Goal: Task Accomplishment & Management: Complete application form

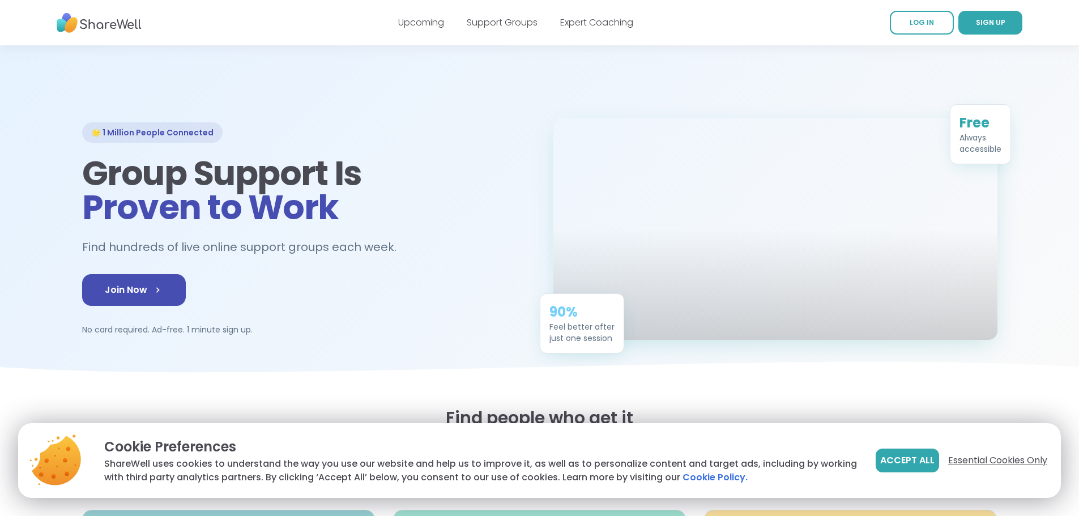
click at [982, 461] on span "Essential Cookies Only" at bounding box center [997, 461] width 99 height 14
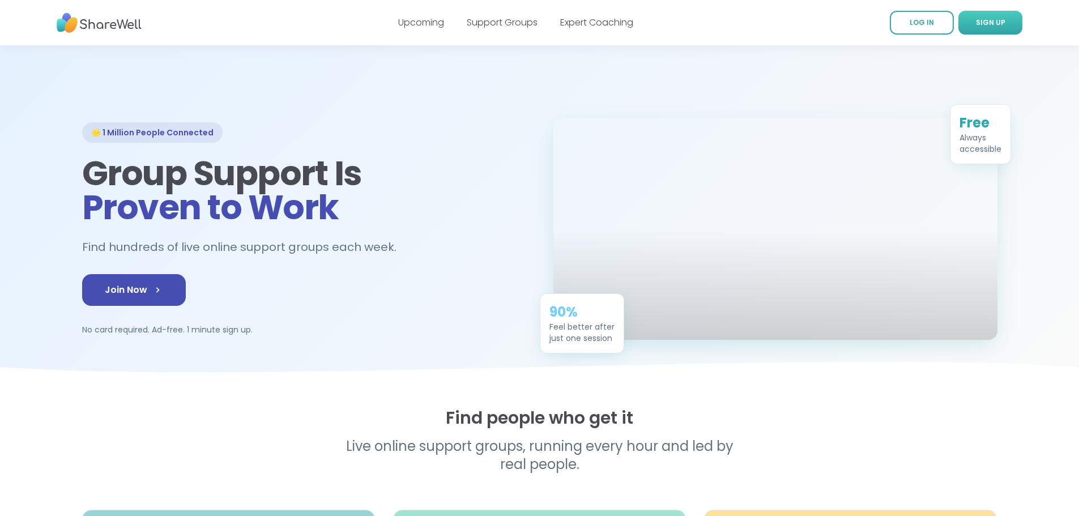
click at [1001, 23] on span "SIGN UP" at bounding box center [990, 23] width 29 height 10
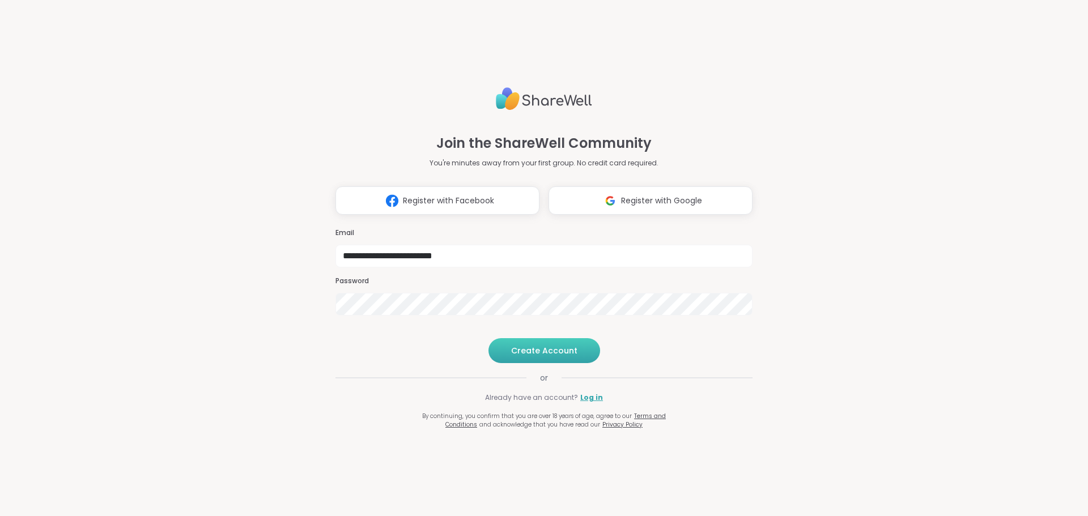
click at [544, 356] on span "Create Account" at bounding box center [544, 350] width 66 height 11
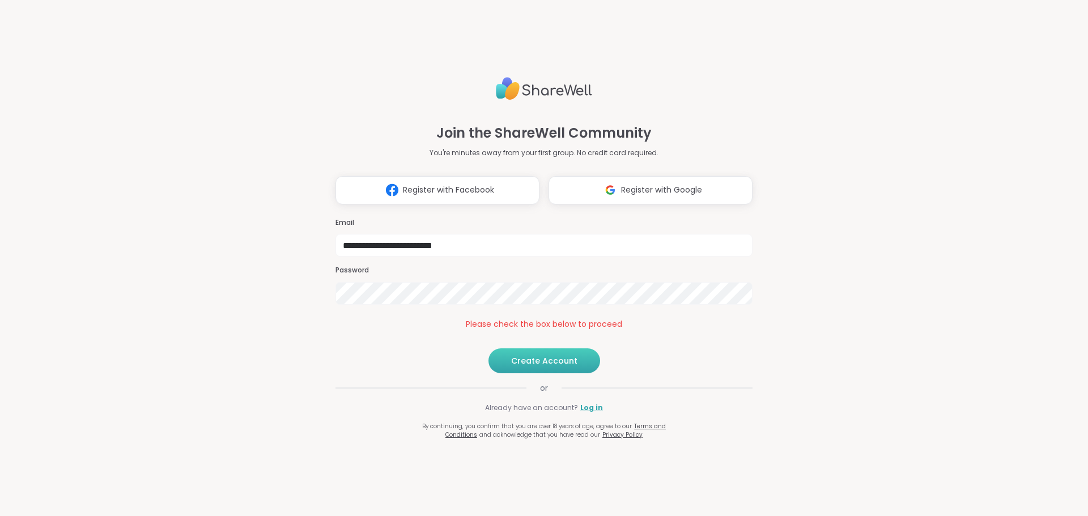
click at [536, 367] on span "Create Account" at bounding box center [544, 360] width 66 height 11
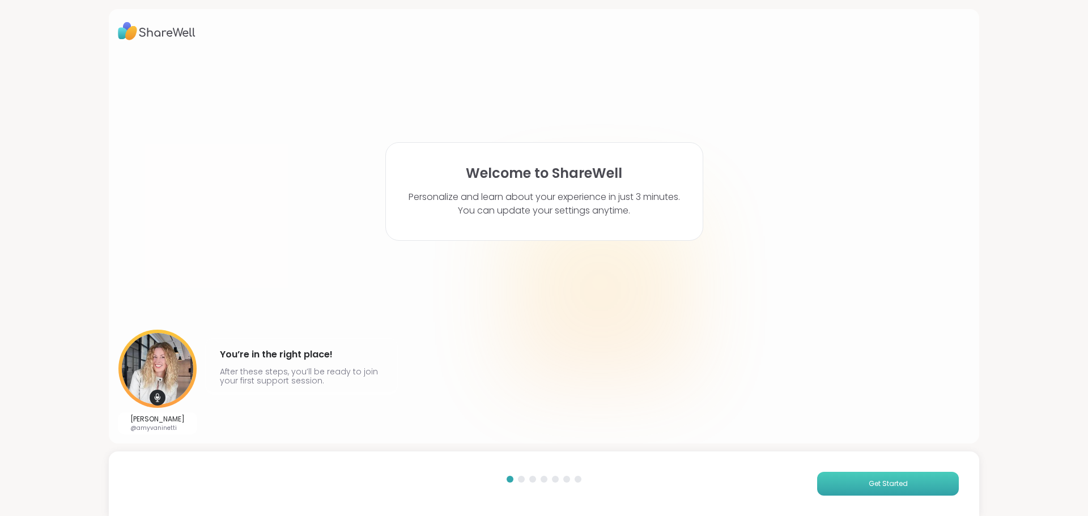
click at [884, 489] on button "Get Started" at bounding box center [888, 484] width 142 height 24
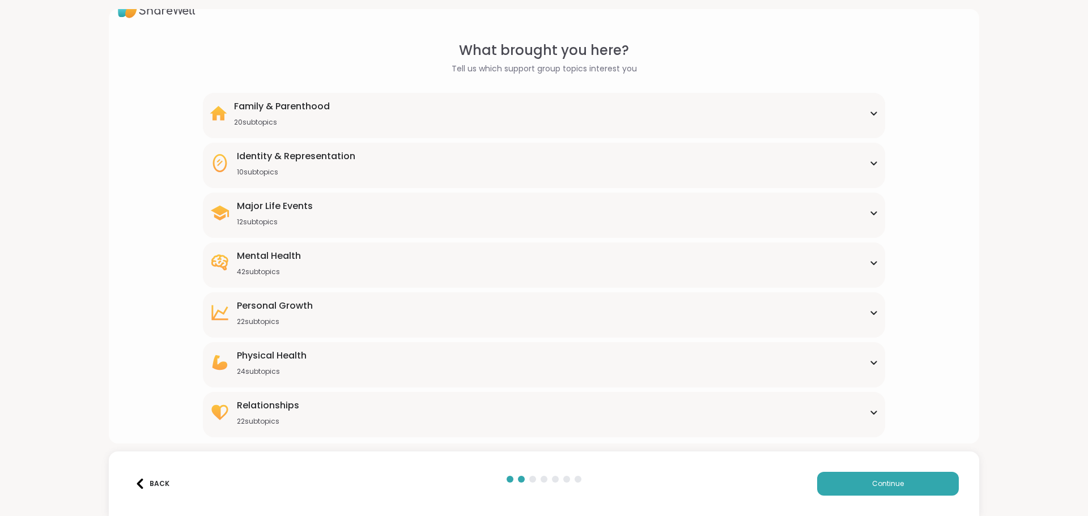
scroll to position [34, 0]
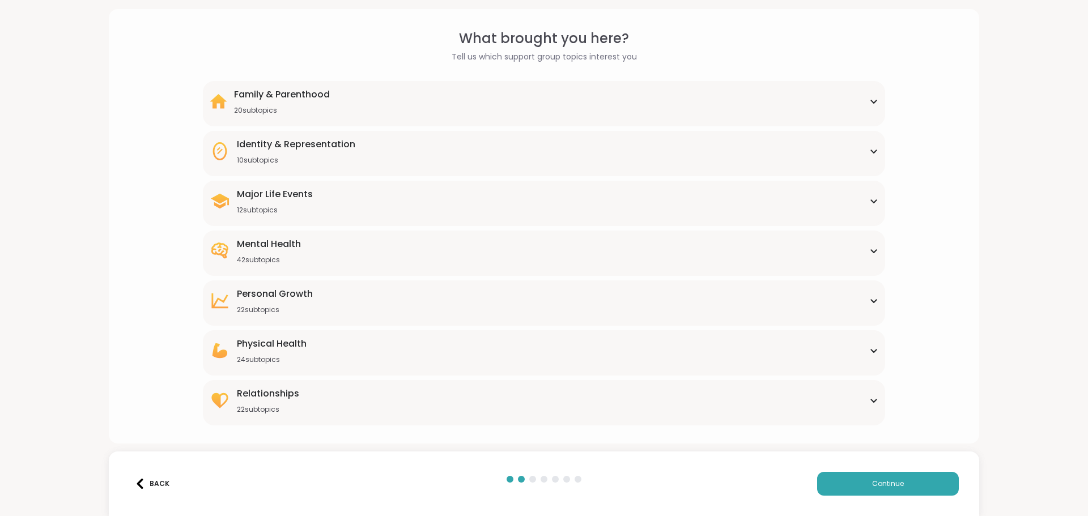
click at [629, 105] on div "Family & Parenthood 20 subtopics" at bounding box center [544, 101] width 668 height 27
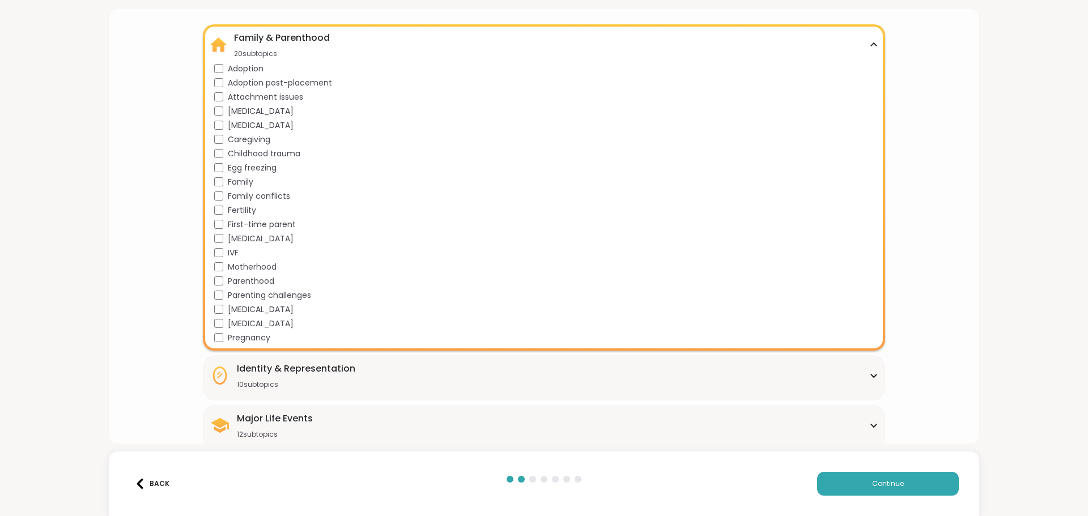
scroll to position [204, 0]
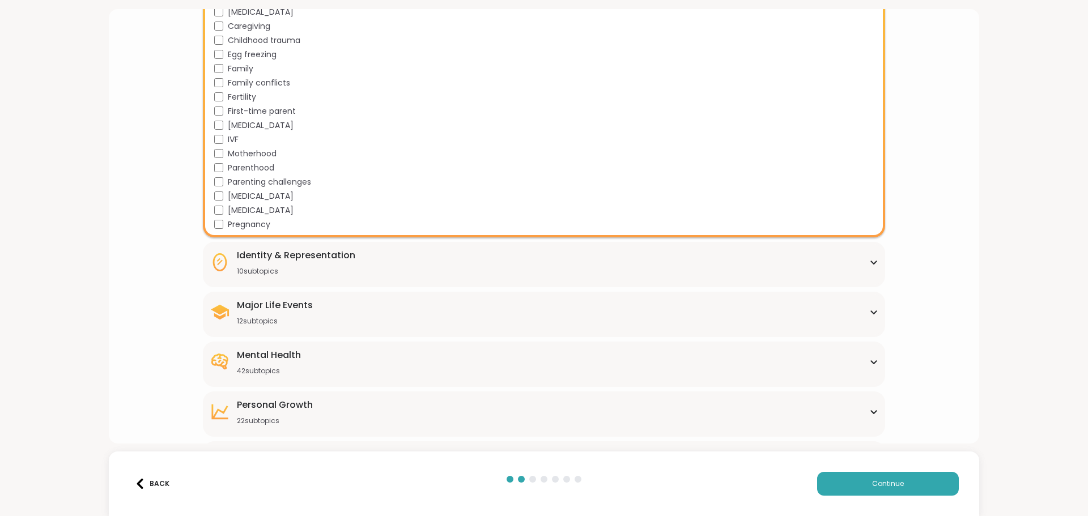
click at [352, 260] on div "Identity & Representation 10 subtopics" at bounding box center [544, 262] width 668 height 27
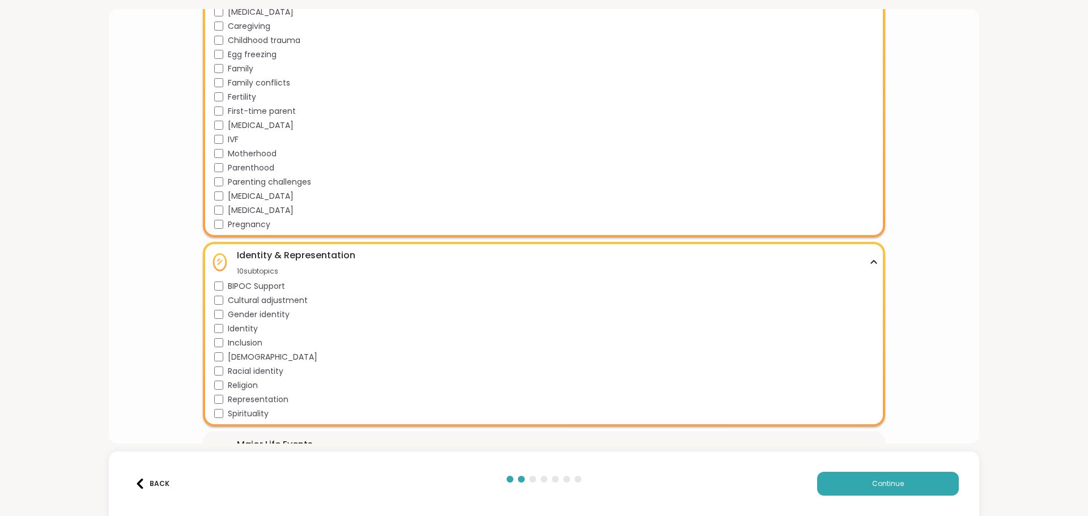
click at [380, 257] on div "Identity & Representation 10 subtopics" at bounding box center [544, 262] width 668 height 27
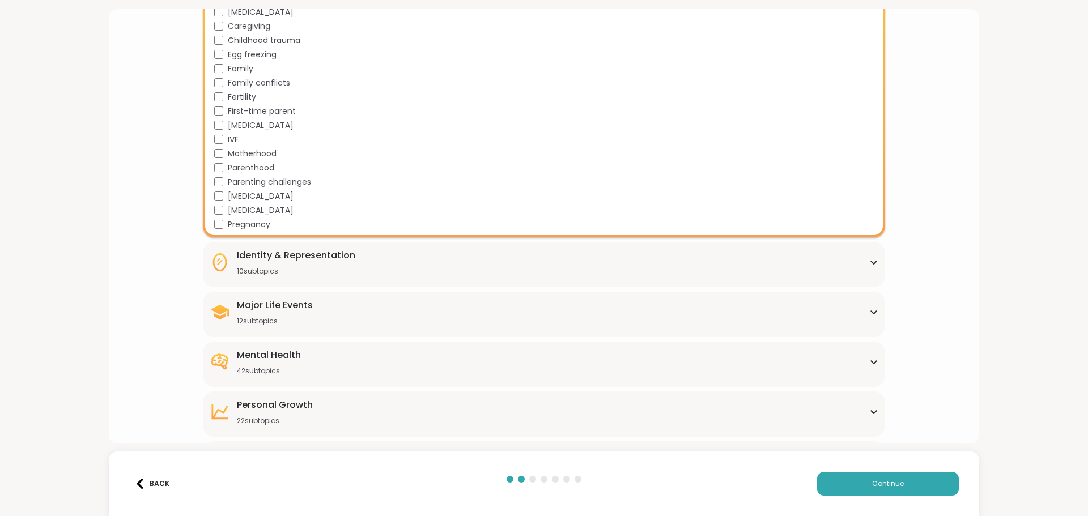
click at [351, 319] on div "Major Life Events 12 subtopics" at bounding box center [544, 312] width 668 height 27
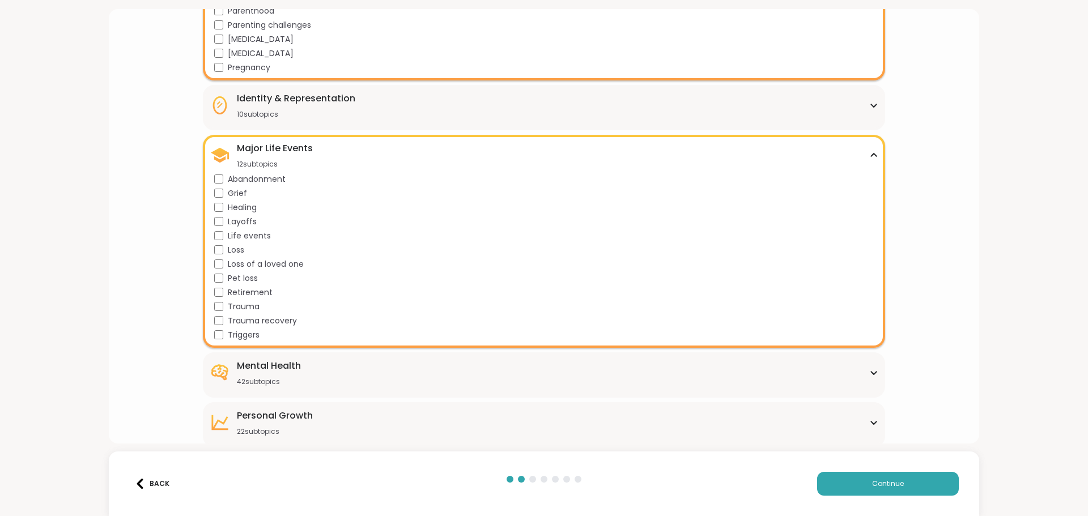
scroll to position [431, 0]
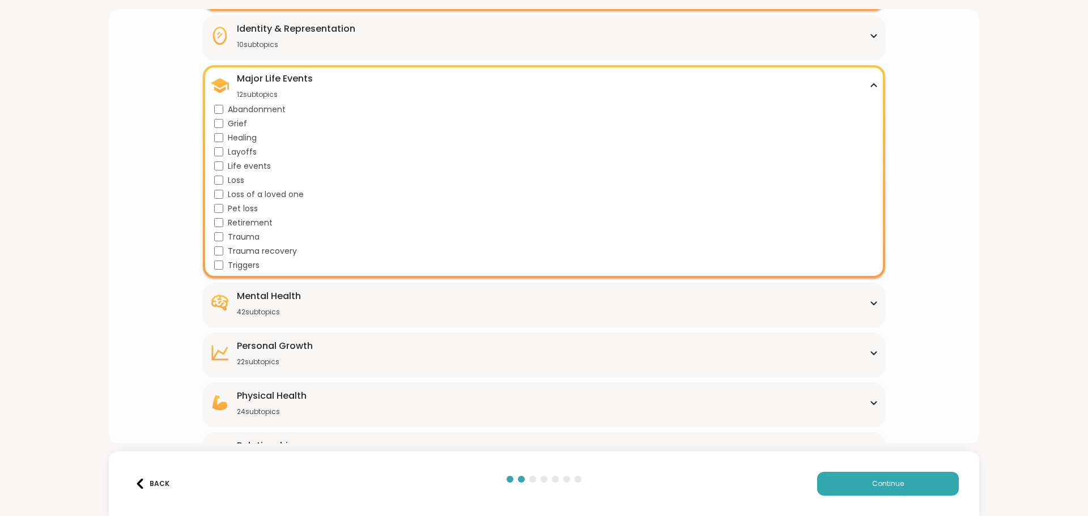
click at [328, 291] on div "Mental Health 42 subtopics" at bounding box center [544, 303] width 668 height 27
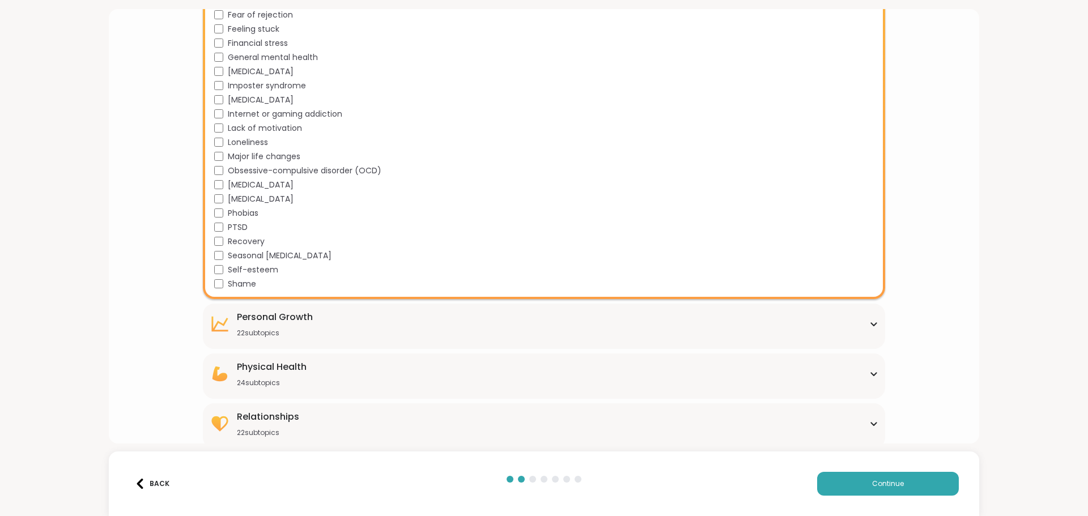
scroll to position [1031, 0]
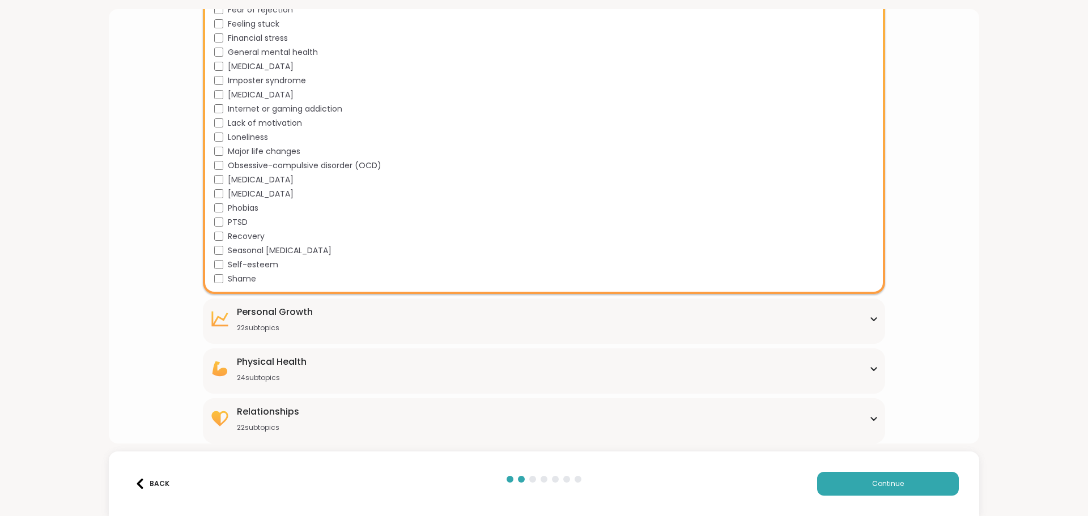
click at [303, 308] on div "Personal Growth" at bounding box center [275, 312] width 76 height 14
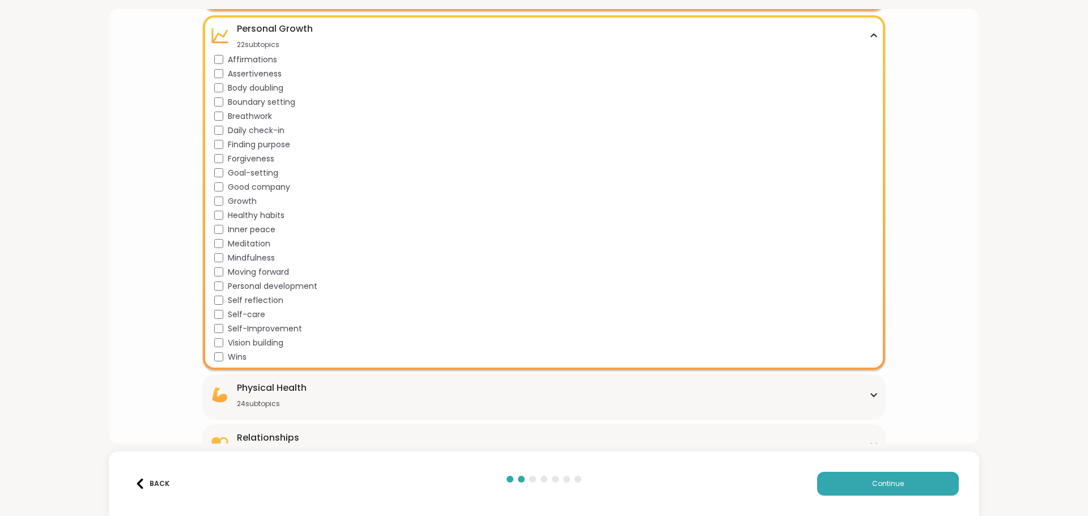
scroll to position [1340, 0]
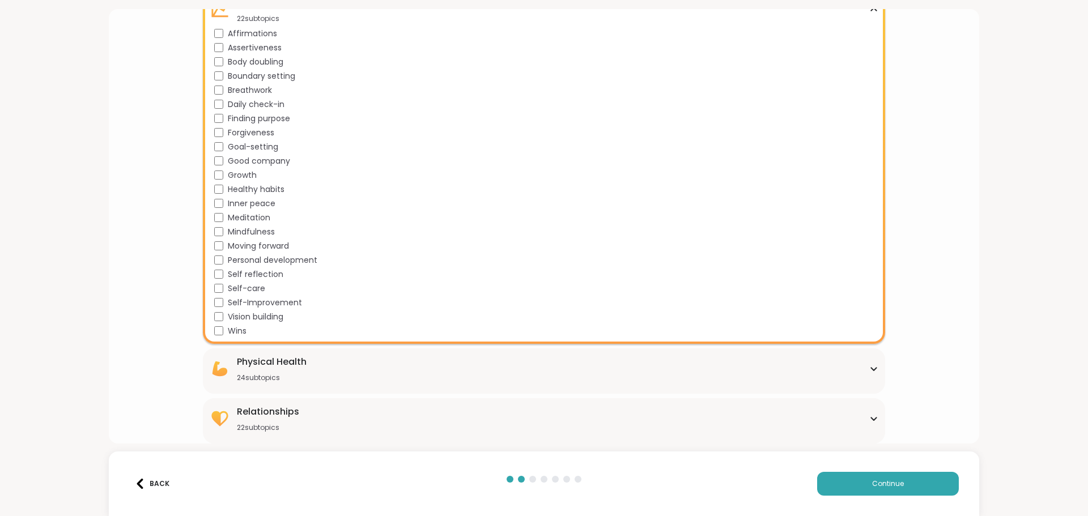
click at [306, 365] on div "Physical Health 24 subtopics" at bounding box center [544, 368] width 668 height 27
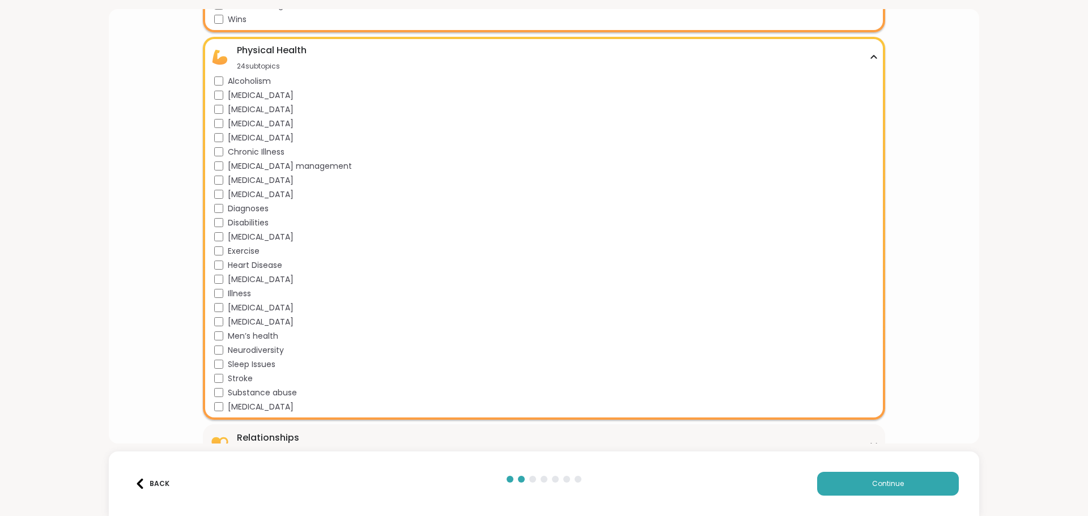
scroll to position [1678, 0]
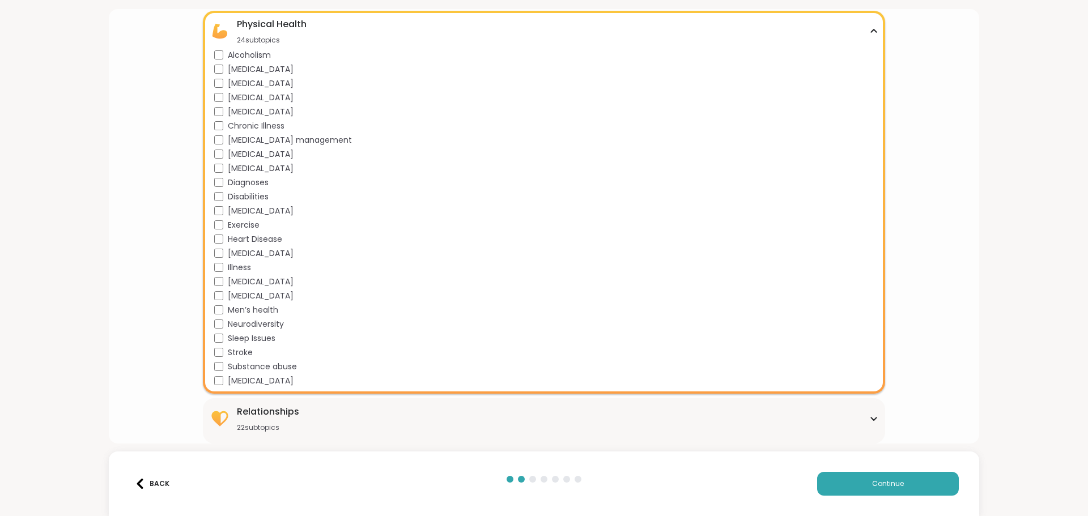
click at [301, 429] on div "Relationships 22 subtopics" at bounding box center [544, 418] width 668 height 27
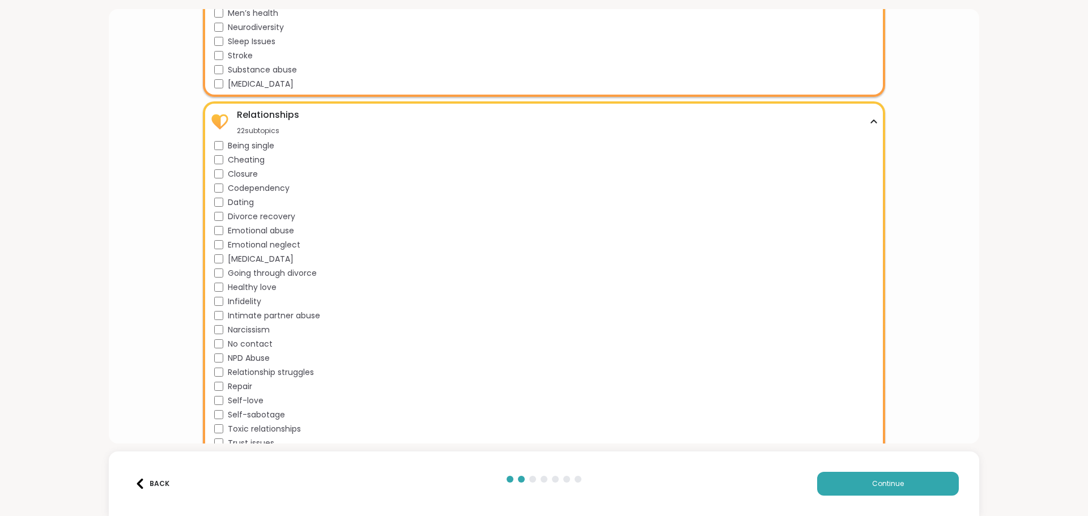
scroll to position [1987, 0]
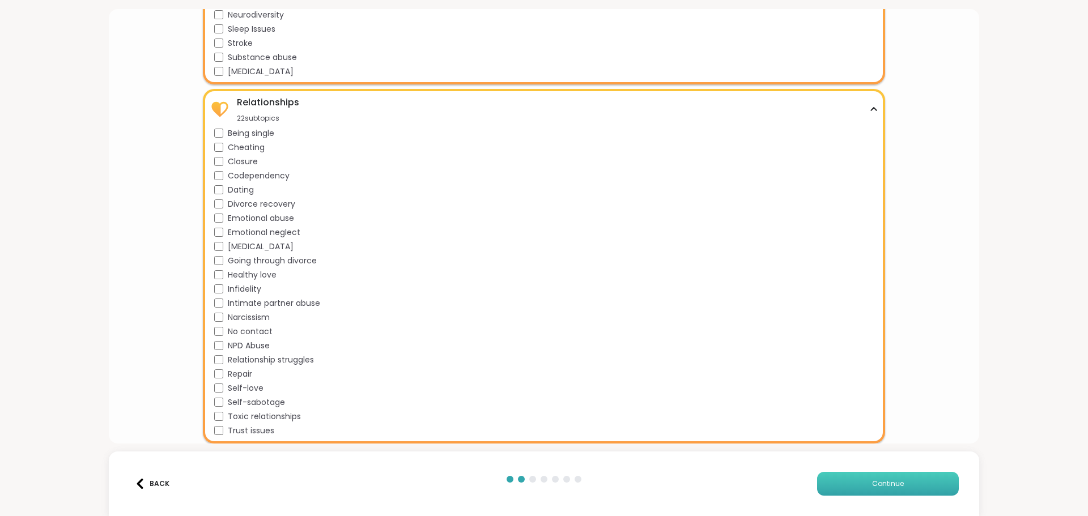
click at [828, 482] on button "Continue" at bounding box center [888, 484] width 142 height 24
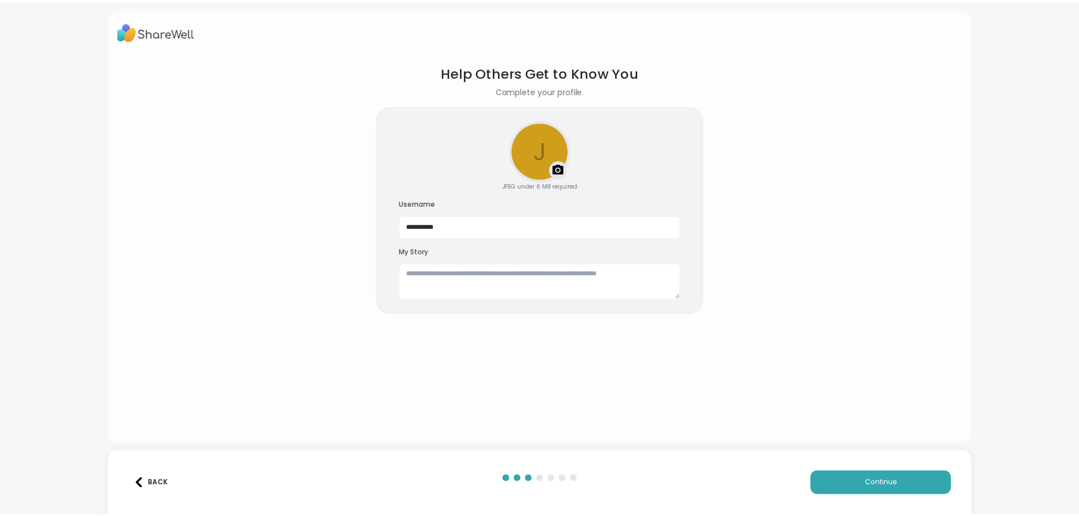
scroll to position [0, 0]
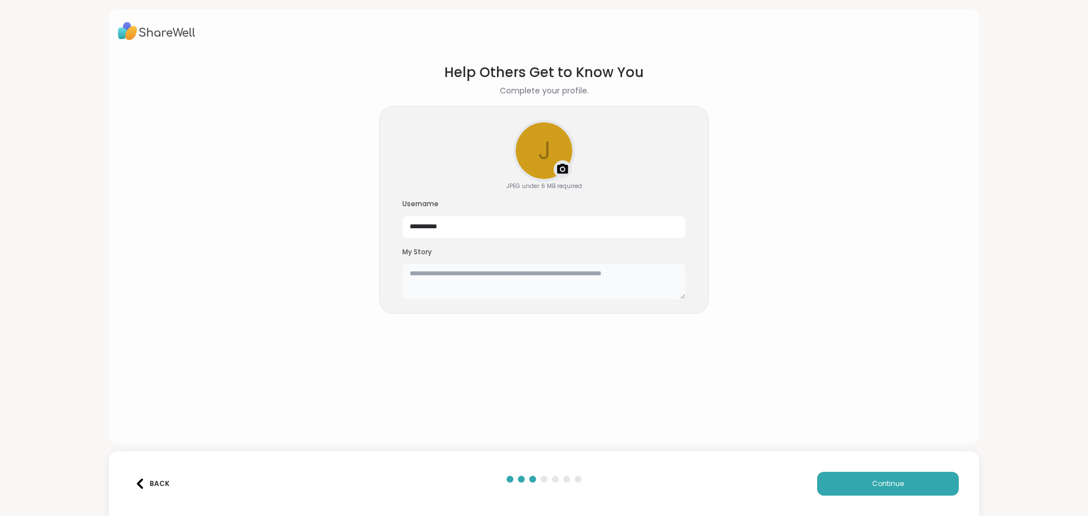
click at [501, 288] on textarea at bounding box center [543, 281] width 283 height 36
type textarea "**********"
click at [897, 478] on button "Continue" at bounding box center [888, 484] width 142 height 24
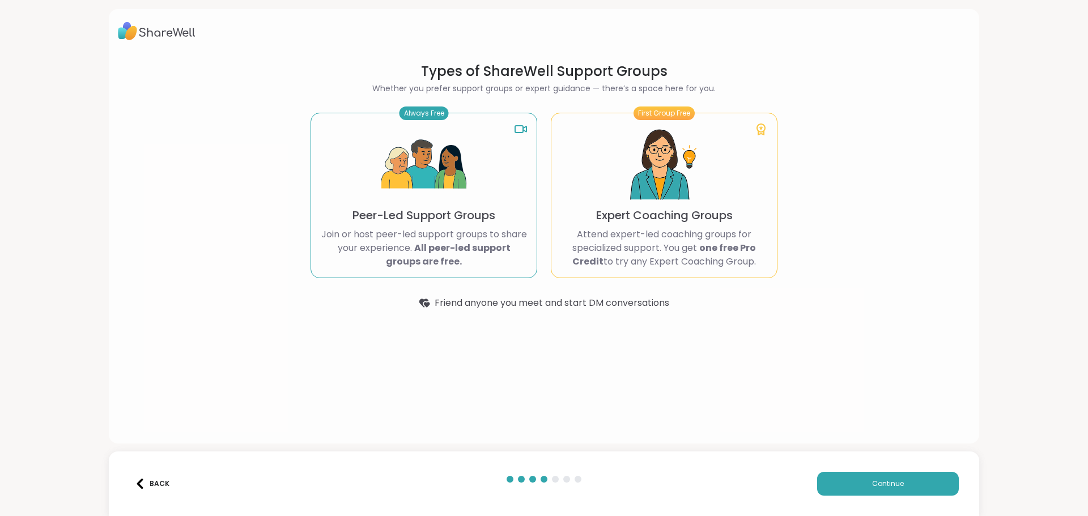
click at [437, 173] on img at bounding box center [423, 164] width 85 height 85
click at [446, 276] on div "Always Free Peer-Led Support Groups Join or host peer-led support groups to sha…" at bounding box center [423, 195] width 227 height 165
drag, startPoint x: 485, startPoint y: 137, endPoint x: 480, endPoint y: 124, distance: 13.5
click at [484, 134] on div "Always Free Peer-Led Support Groups Join or host peer-led support groups to sha…" at bounding box center [423, 195] width 227 height 165
click at [472, 220] on p "Peer-Led Support Groups" at bounding box center [423, 215] width 143 height 16
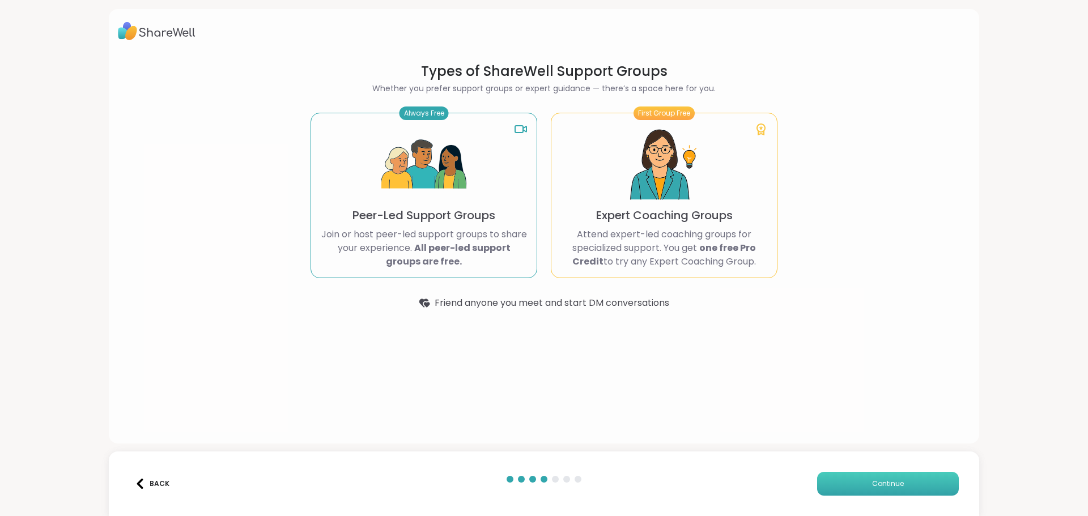
click at [891, 481] on span "Continue" at bounding box center [888, 484] width 32 height 10
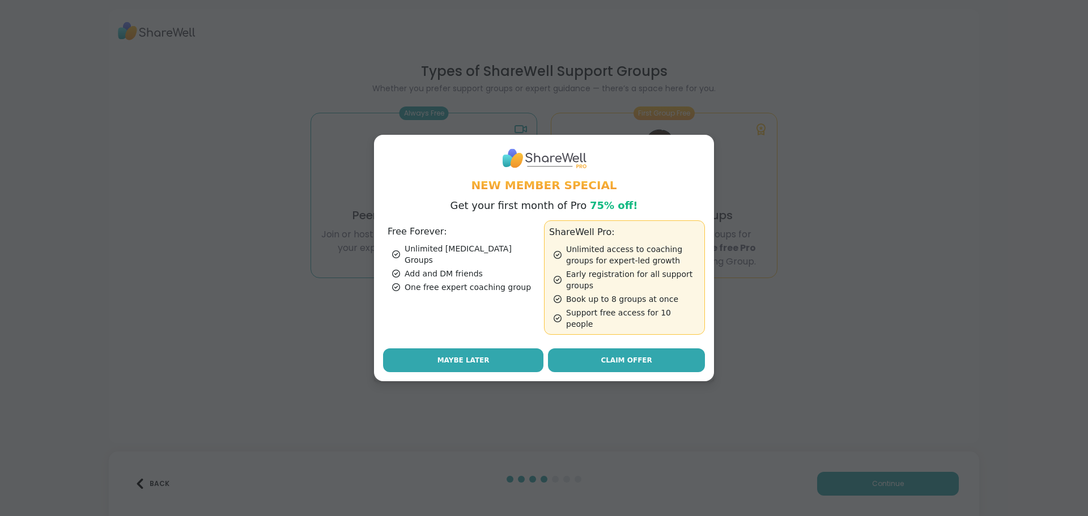
click at [478, 356] on span "Maybe Later" at bounding box center [463, 360] width 52 height 10
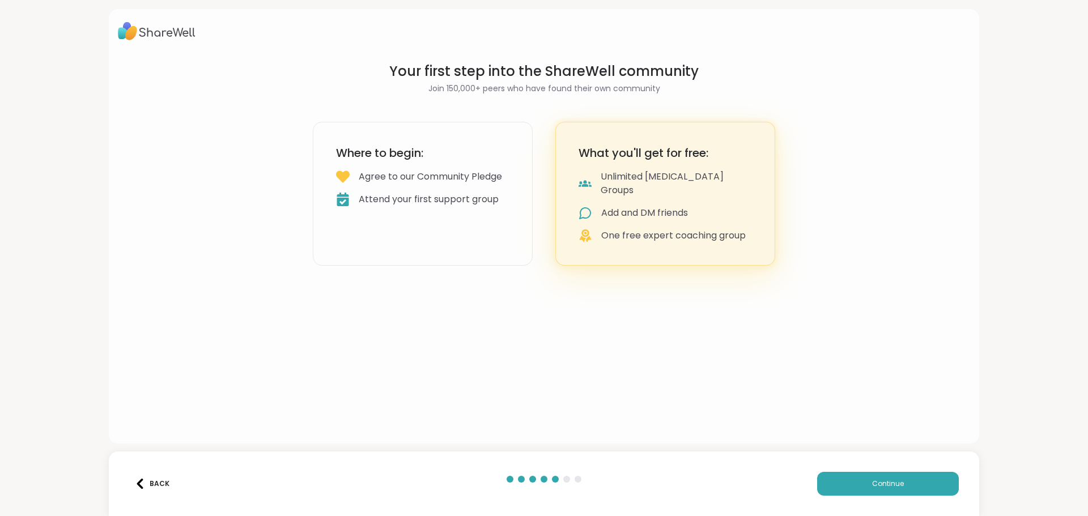
click at [453, 184] on div "Agree to our Community Pledge" at bounding box center [430, 177] width 143 height 14
click at [889, 486] on span "Continue" at bounding box center [888, 484] width 32 height 10
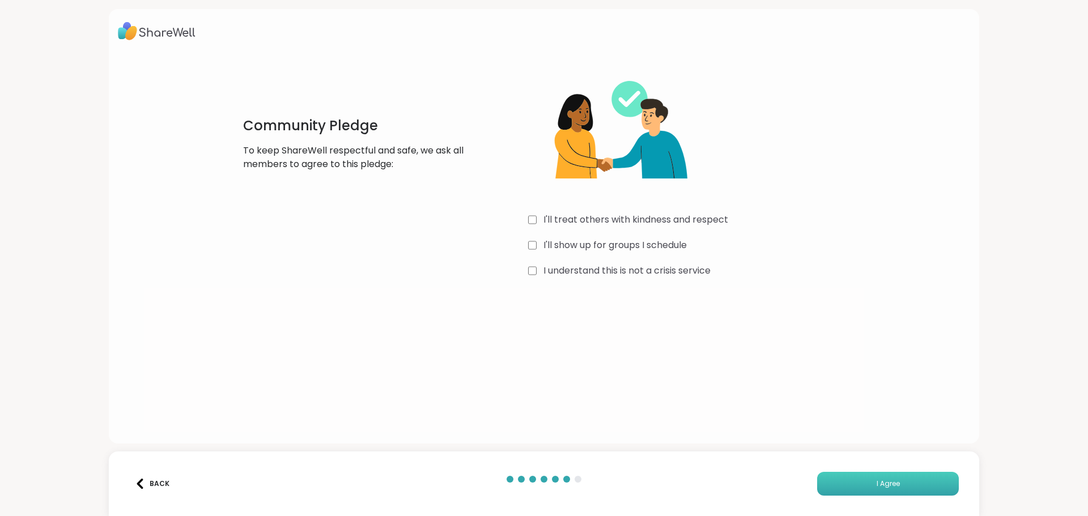
click at [865, 486] on button "I Agree" at bounding box center [888, 484] width 142 height 24
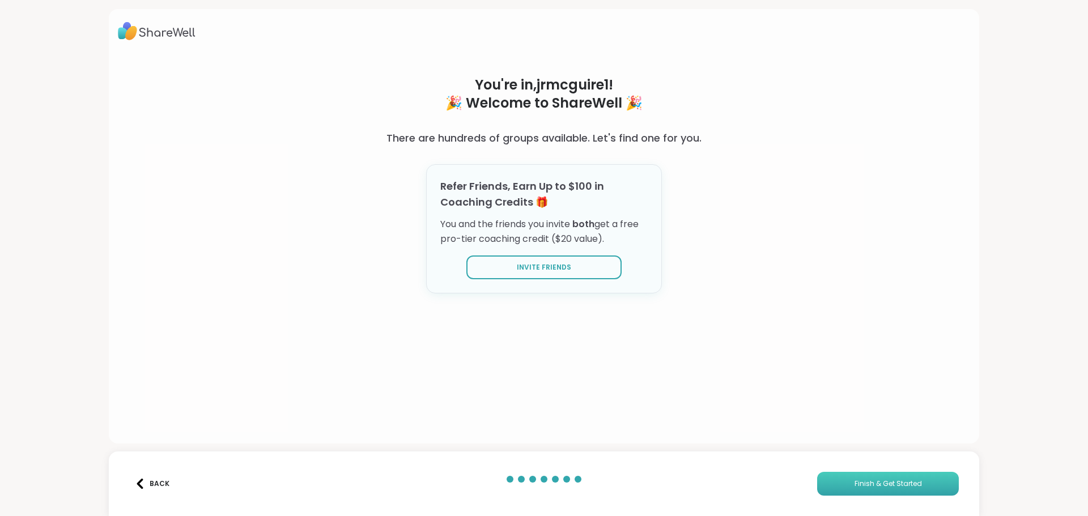
click at [861, 488] on span "Finish & Get Started" at bounding box center [887, 484] width 67 height 10
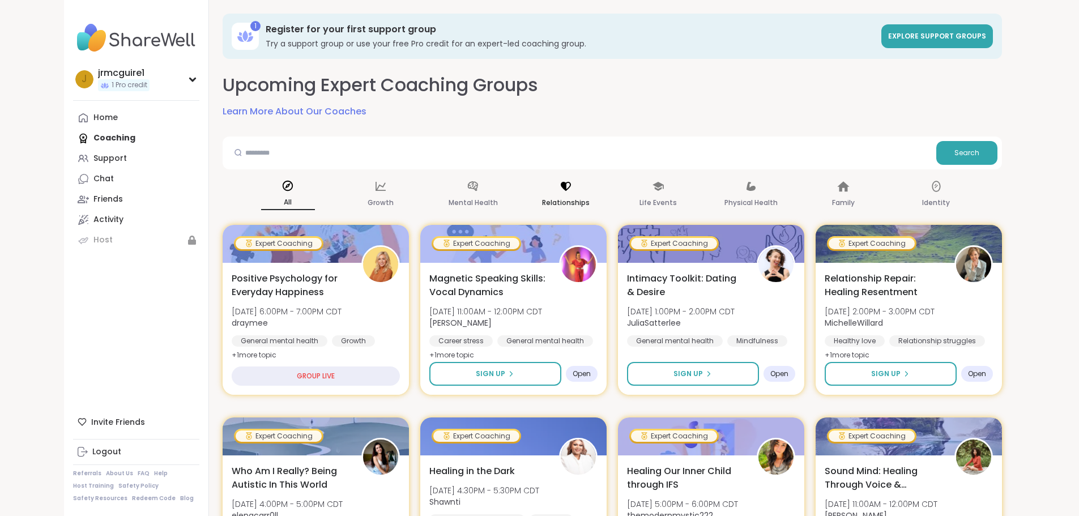
click at [555, 177] on div "Relationships" at bounding box center [566, 195] width 54 height 42
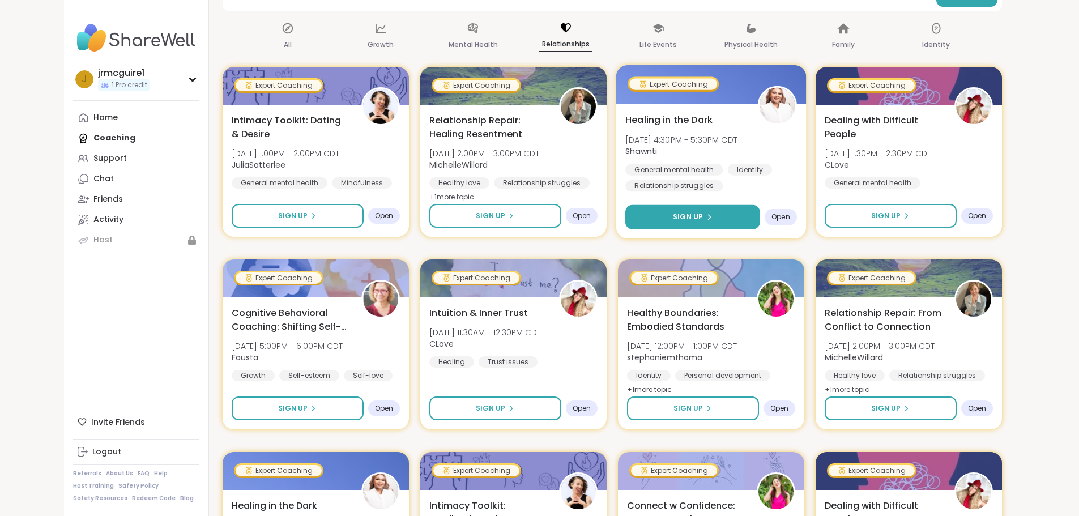
scroll to position [170, 0]
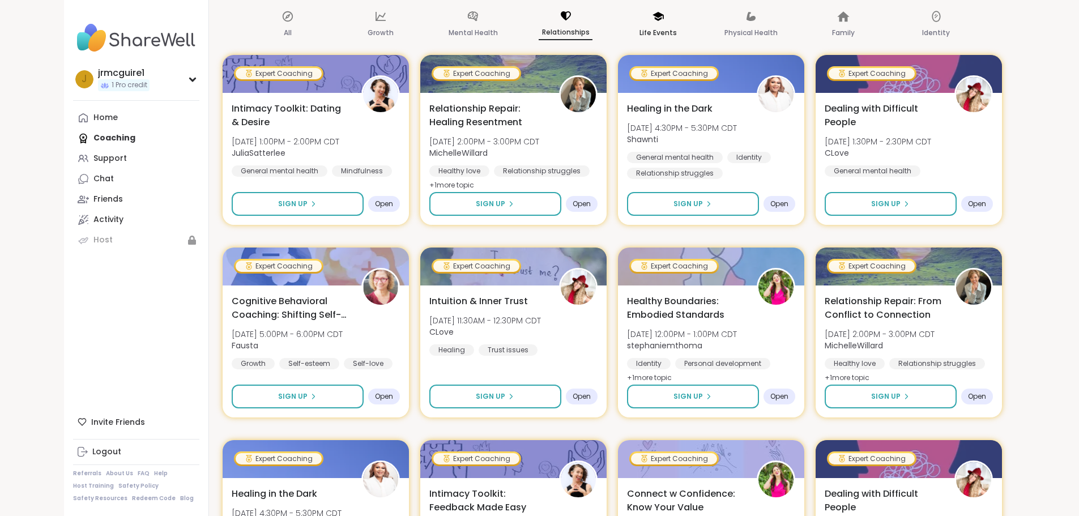
click at [674, 29] on p "Life Events" at bounding box center [658, 33] width 37 height 14
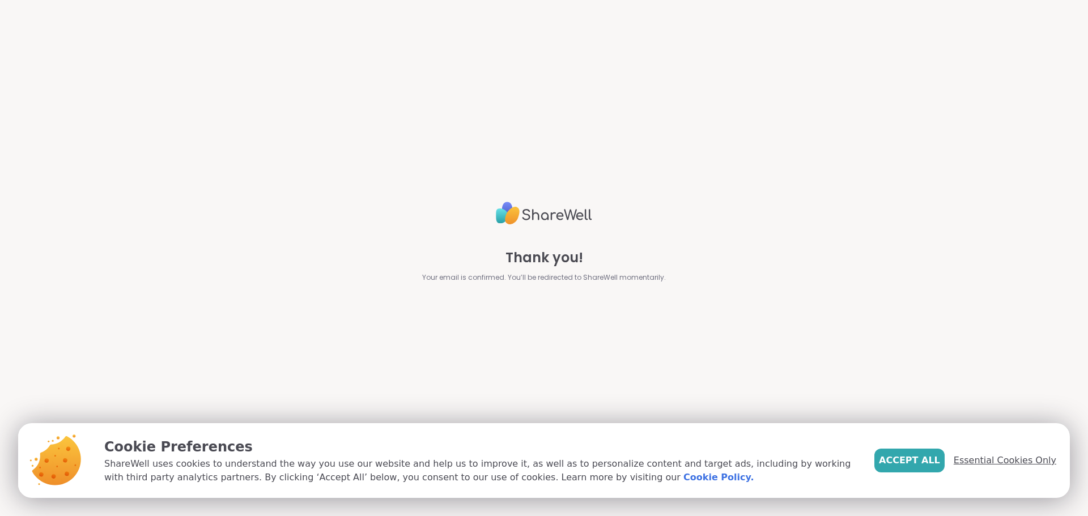
click at [972, 466] on span "Essential Cookies Only" at bounding box center [1004, 461] width 103 height 14
